Goal: Communication & Community: Participate in discussion

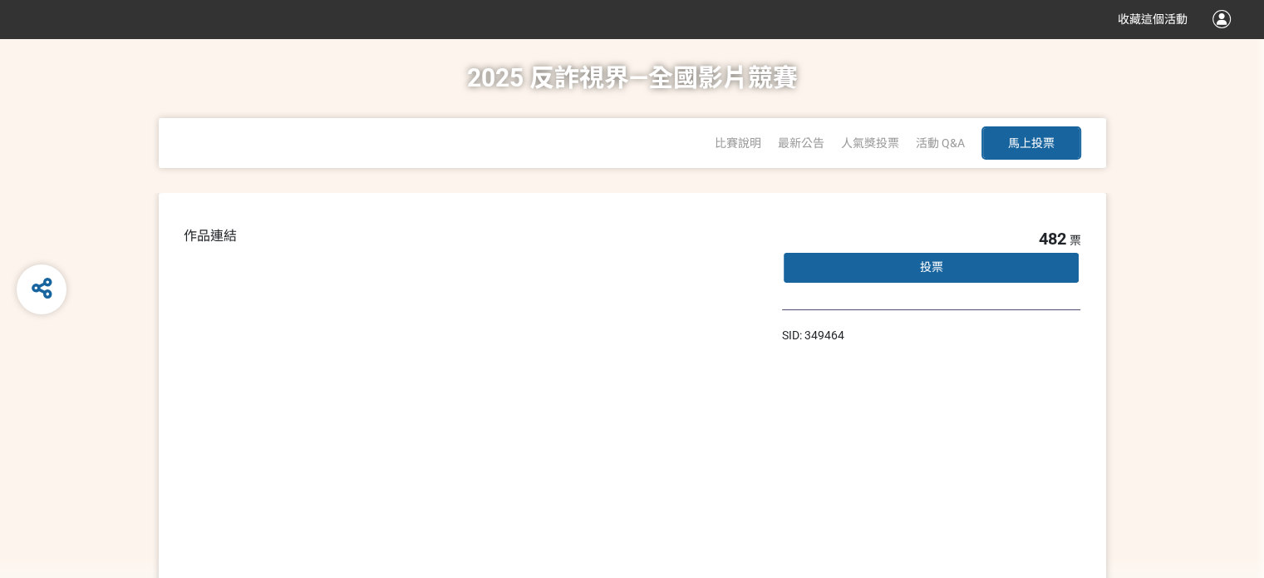
drag, startPoint x: 1010, startPoint y: 261, endPoint x: 1075, endPoint y: 269, distance: 66.2
click at [1075, 269] on div "482 票 投票" at bounding box center [931, 268] width 299 height 84
click at [1042, 248] on span "482" at bounding box center [1051, 239] width 27 height 20
drag, startPoint x: 1007, startPoint y: 258, endPoint x: 1071, endPoint y: 258, distance: 64.0
click at [1071, 258] on div "482 票 投票" at bounding box center [931, 268] width 299 height 84
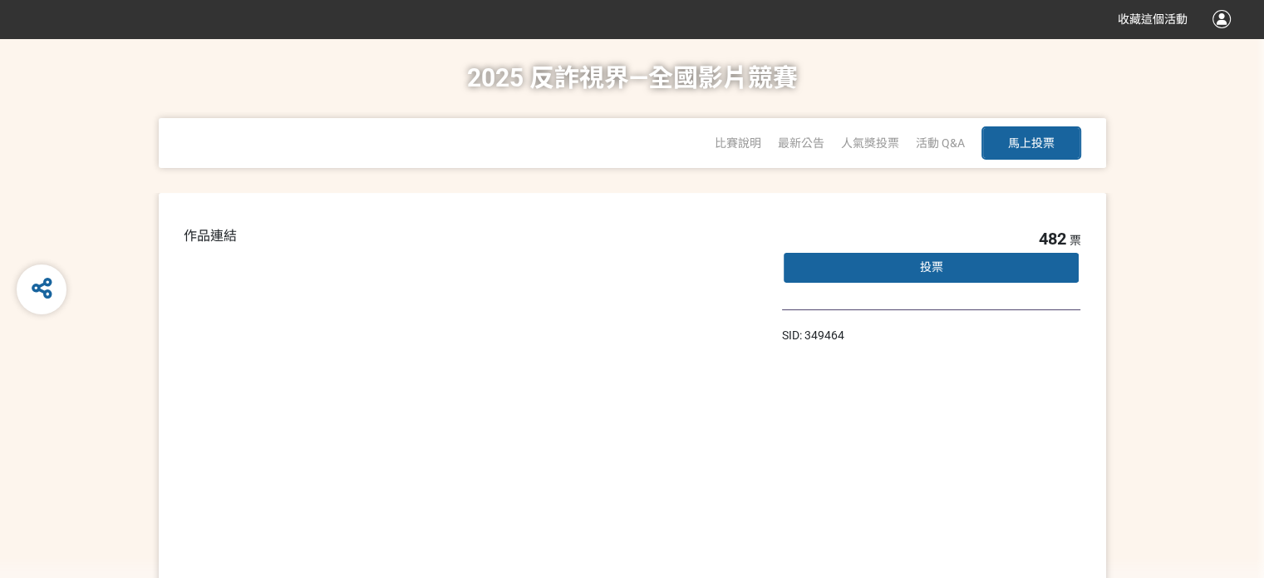
click at [1038, 248] on span "482" at bounding box center [1051, 239] width 27 height 20
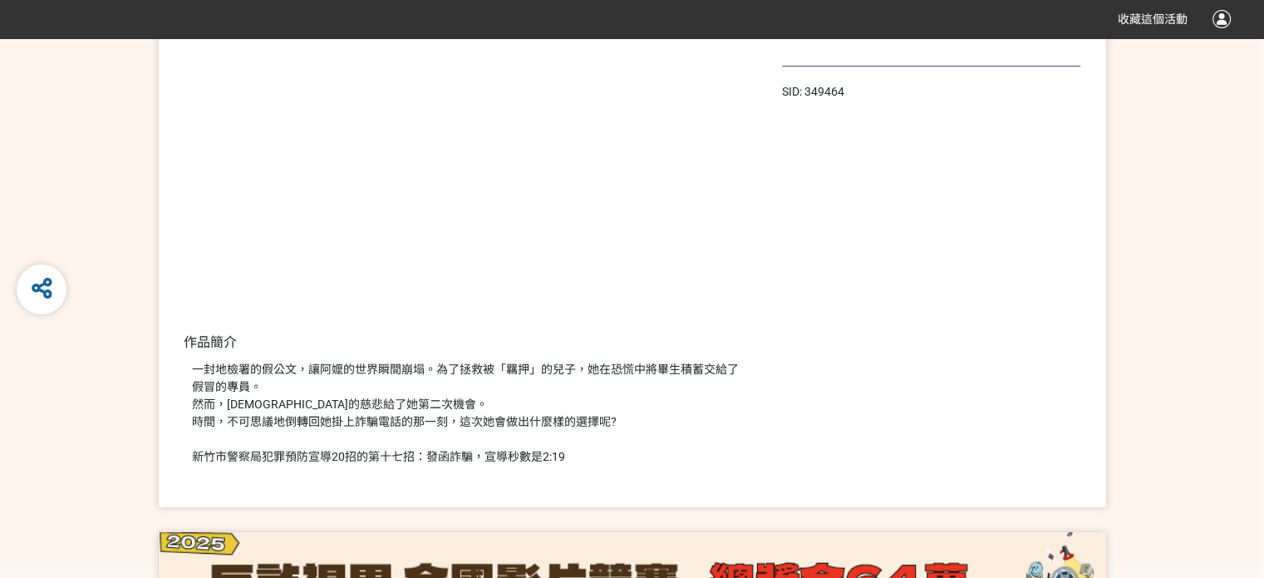
scroll to position [83, 0]
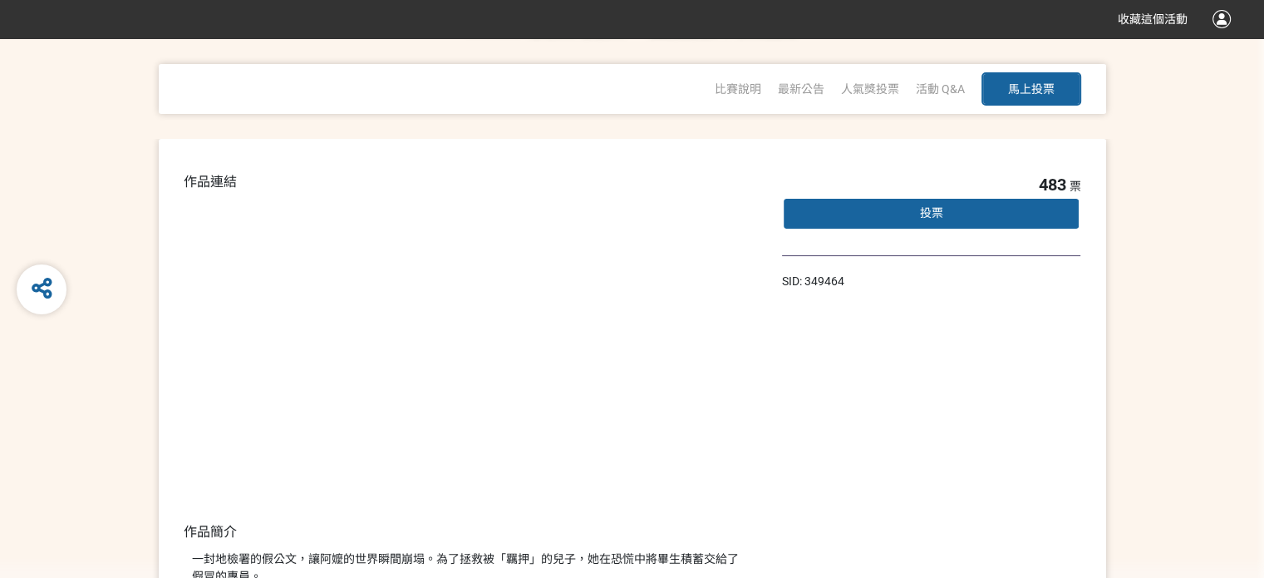
scroll to position [83, 0]
